Goal: Check status

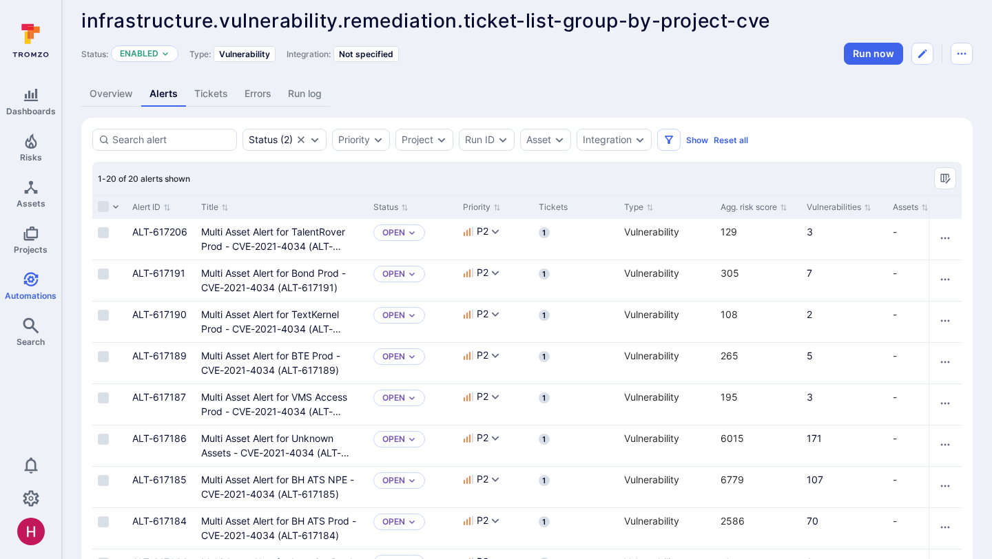
scroll to position [12, 0]
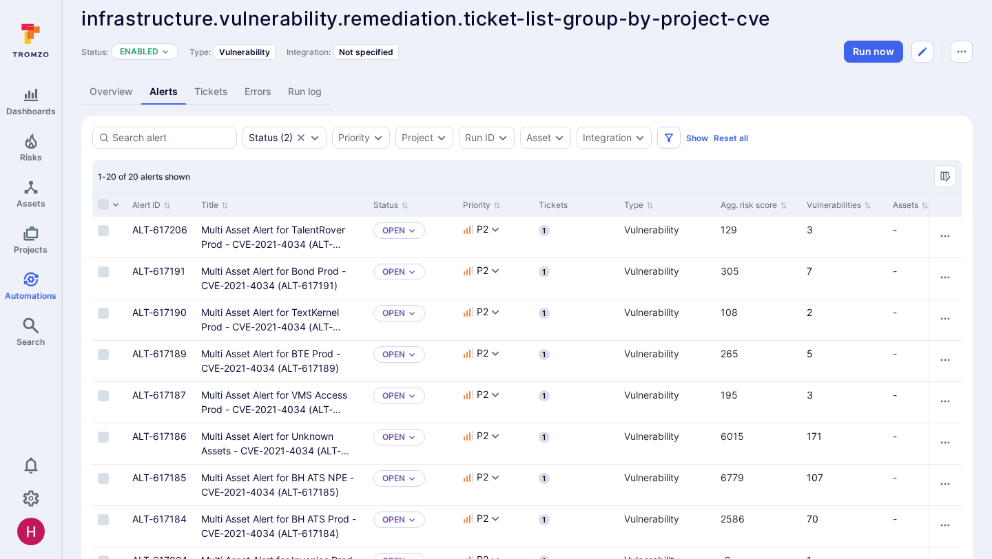
click at [120, 95] on link "Overview" at bounding box center [111, 91] width 60 height 25
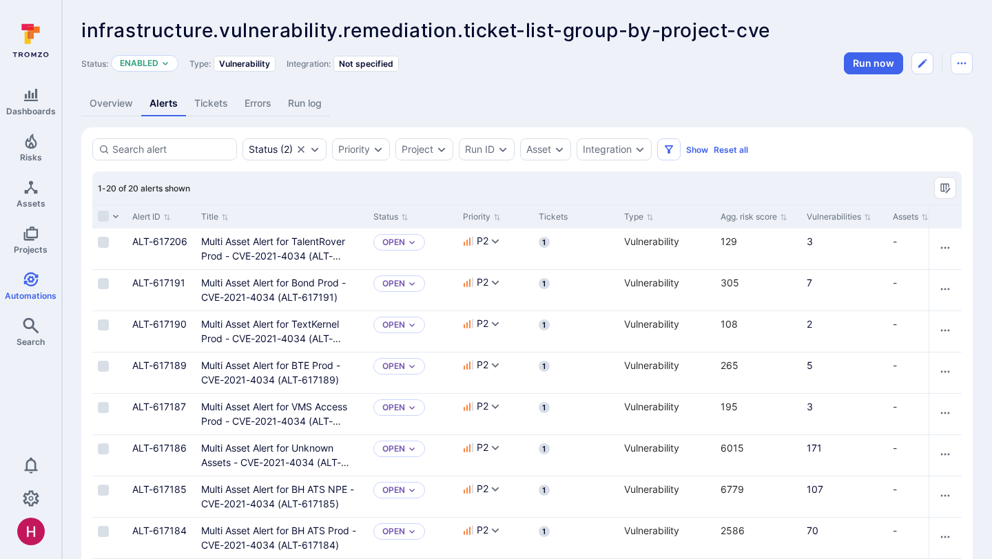
click at [106, 95] on link "Overview" at bounding box center [111, 103] width 60 height 25
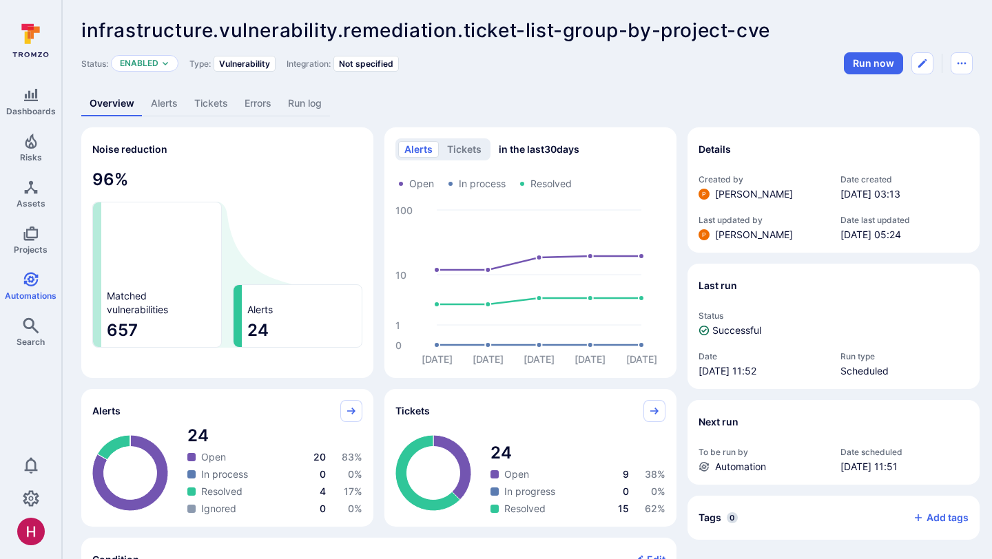
click at [173, 103] on link "Alerts" at bounding box center [164, 103] width 43 height 25
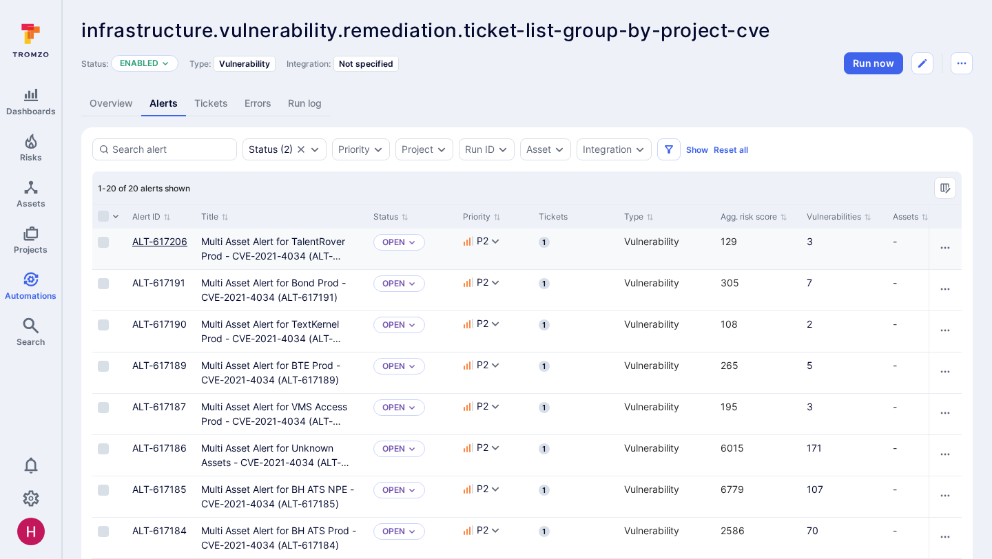
click at [172, 242] on link "ALT-617206" at bounding box center [159, 242] width 55 height 12
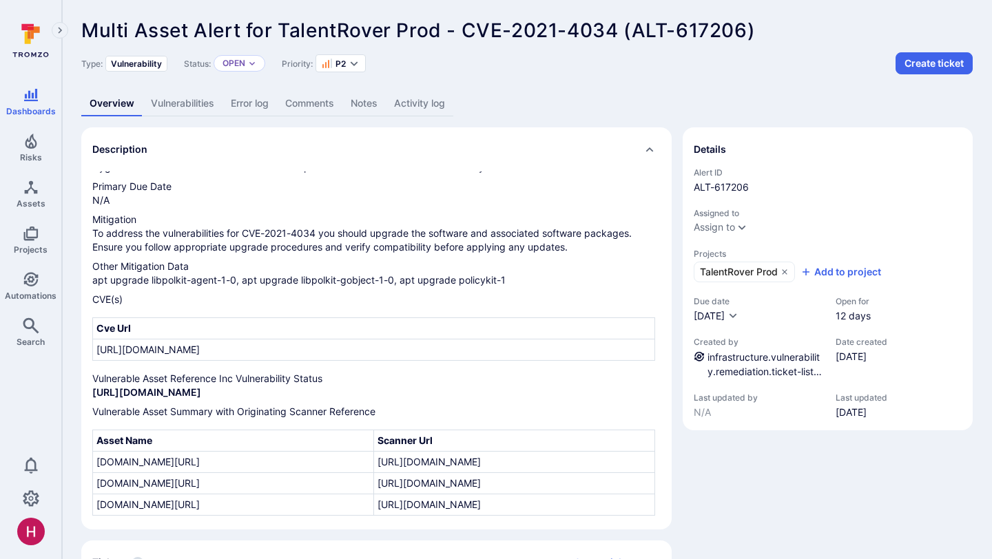
scroll to position [159, 0]
